Goal: Task Accomplishment & Management: Manage account settings

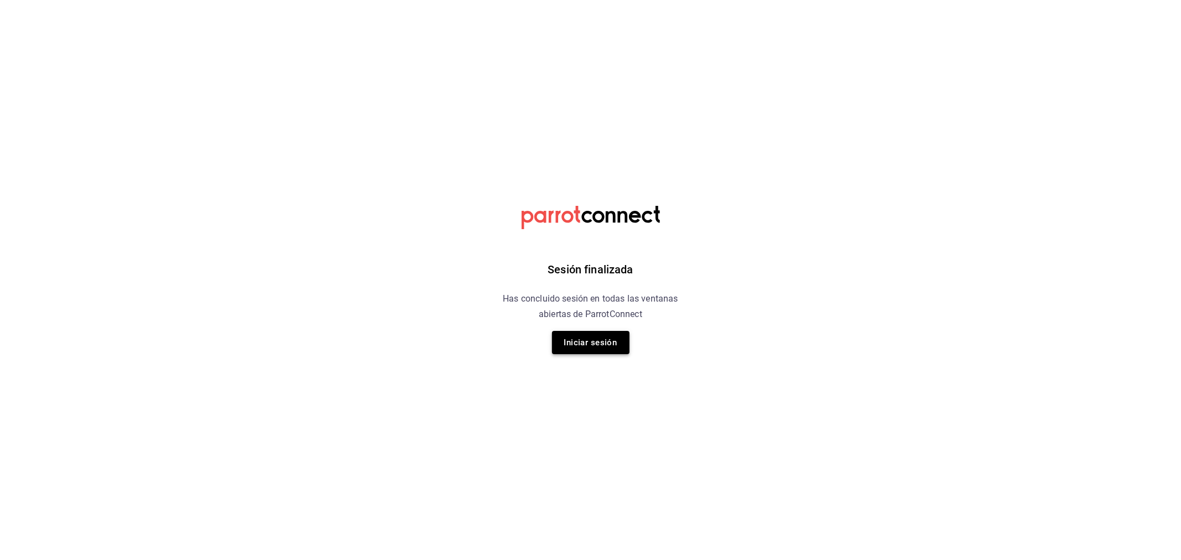
click at [599, 339] on button "Iniciar sesión" at bounding box center [591, 342] width 78 height 23
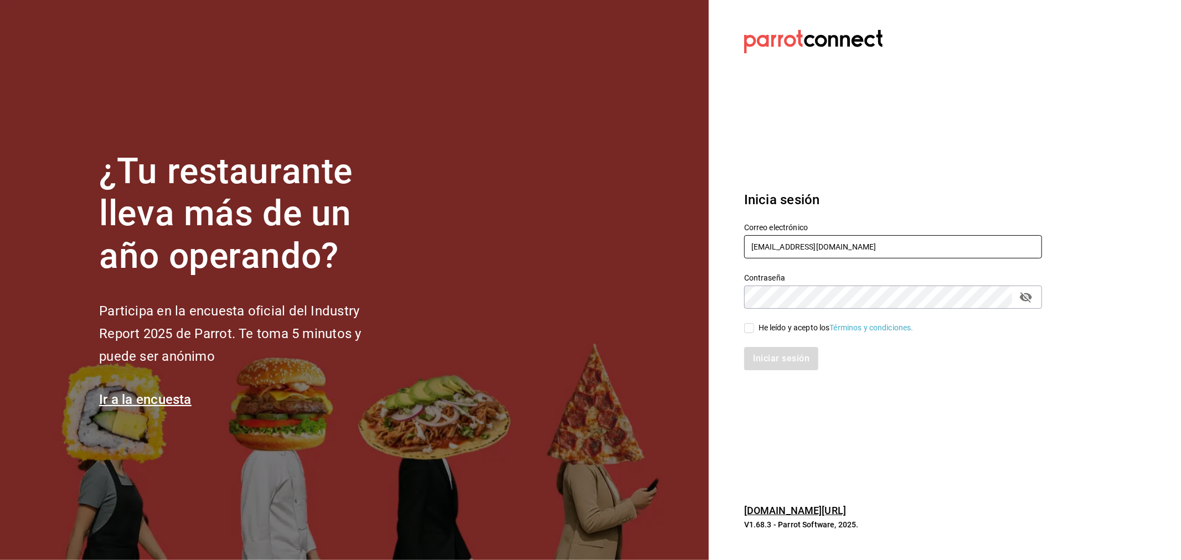
type input "[EMAIL_ADDRESS][DOMAIN_NAME]"
click at [814, 330] on div "He leído y acepto los Términos y condiciones." at bounding box center [836, 328] width 155 height 12
click at [754, 330] on input "He leído y acepto los Términos y condiciones." at bounding box center [749, 328] width 10 height 10
checkbox input "true"
click at [788, 358] on button "Iniciar sesión" at bounding box center [781, 358] width 75 height 23
